Goal: Obtain resource: Download file/media

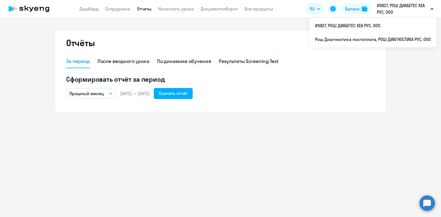
click at [410, 12] on p "#9827, РОШ ДИАБЕТЕС КЕА РУС, ООО" at bounding box center [402, 8] width 51 height 13
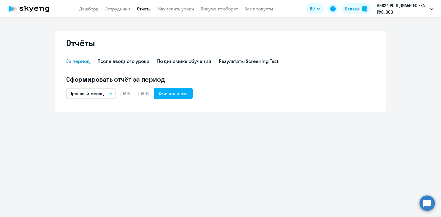
click at [410, 12] on p "#9827, РОШ ДИАБЕТЕС КЕА РУС, ООО" at bounding box center [402, 8] width 51 height 13
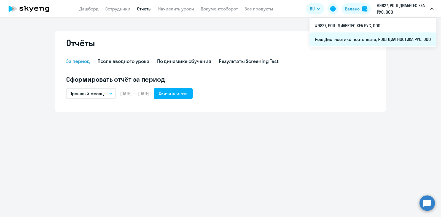
click at [397, 36] on li "Рош Диагностика постоплата, РОШ ДИАГНОСТИКА РУС, ООО" at bounding box center [372, 40] width 127 height 14
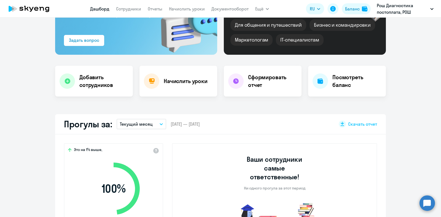
select select "30"
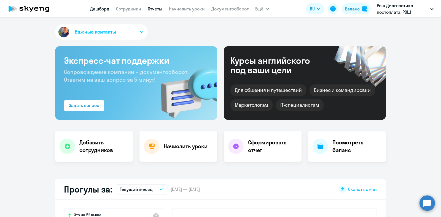
click at [152, 11] on link "Отчеты" at bounding box center [155, 9] width 15 height 6
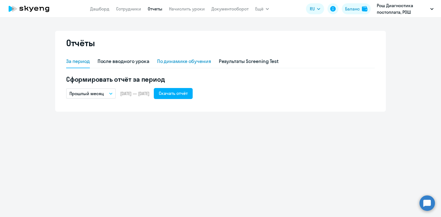
click at [178, 63] on div "По динамике обучения" at bounding box center [184, 61] width 54 height 7
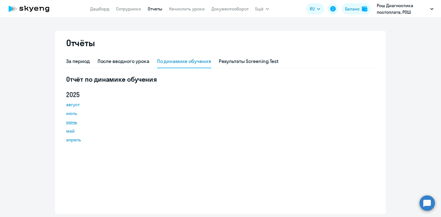
click at [72, 123] on link "июнь" at bounding box center [91, 122] width 50 height 7
click at [70, 115] on link "июль" at bounding box center [91, 113] width 50 height 7
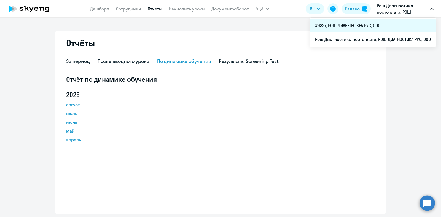
click at [355, 24] on li "#9827, РОШ ДИАБЕТЕС КЕА РУС, ООО" at bounding box center [372, 26] width 127 height 14
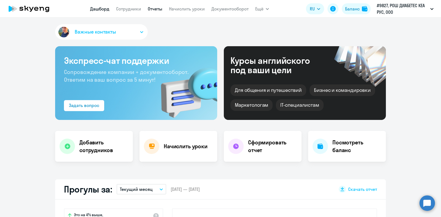
click at [154, 9] on link "Отчеты" at bounding box center [155, 9] width 15 height 6
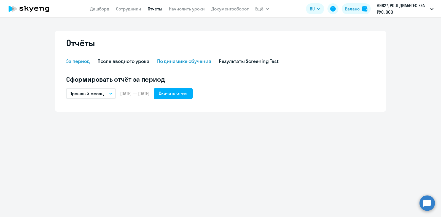
click at [188, 67] on div "По динамике обучения" at bounding box center [184, 61] width 54 height 13
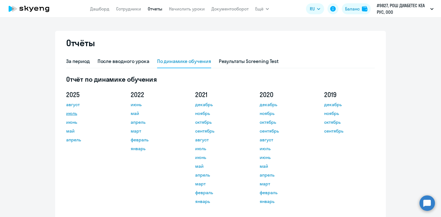
click at [68, 115] on link "июль" at bounding box center [91, 113] width 50 height 7
